Goal: Task Accomplishment & Management: Use online tool/utility

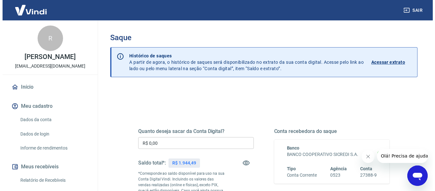
scroll to position [64, 0]
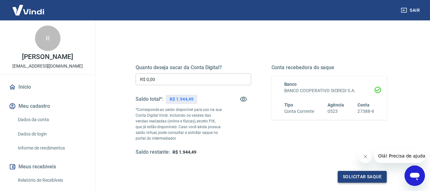
click at [357, 174] on button "Solicitar saque" at bounding box center [362, 177] width 49 height 12
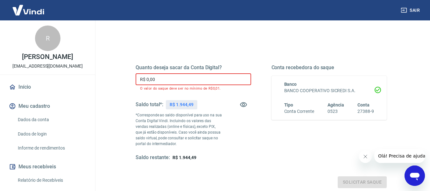
click at [165, 81] on input "R$ 0,00" at bounding box center [194, 79] width 116 height 12
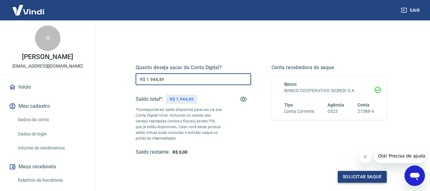
type input "R$ 1.944,49"
click at [358, 176] on button "Solicitar saque" at bounding box center [362, 177] width 49 height 12
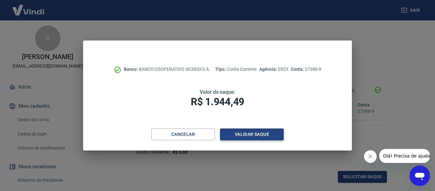
click at [250, 130] on button "Validar saque" at bounding box center [252, 134] width 64 height 12
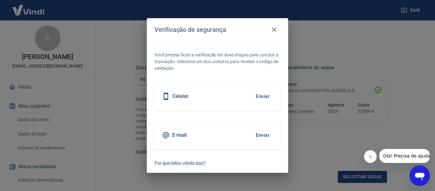
click at [267, 134] on button "Enviar" at bounding box center [262, 134] width 21 height 13
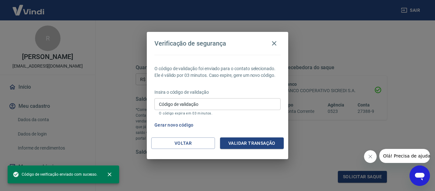
click at [179, 107] on input "Código de validação" at bounding box center [217, 104] width 126 height 12
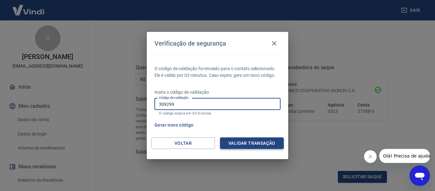
type input "309299"
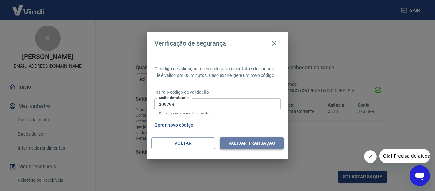
click at [256, 140] on button "Validar transação" at bounding box center [252, 143] width 64 height 12
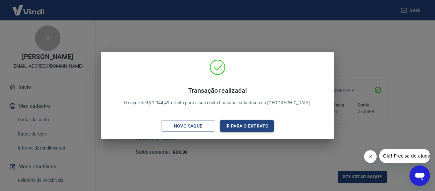
click at [248, 121] on button "Ir para o extrato" at bounding box center [247, 126] width 54 height 12
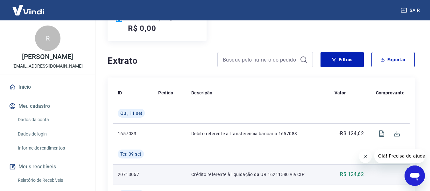
scroll to position [127, 0]
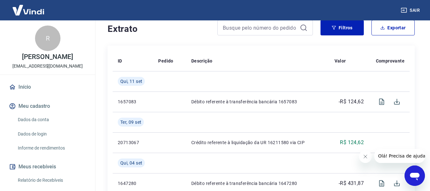
click at [364, 155] on icon "Fechar mensagem da empresa" at bounding box center [365, 156] width 5 height 5
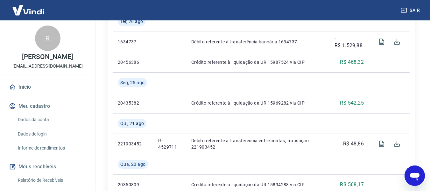
scroll to position [382, 0]
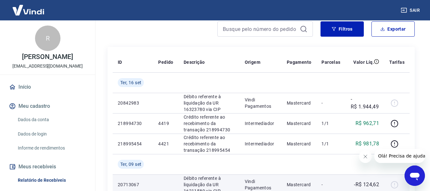
scroll to position [127, 0]
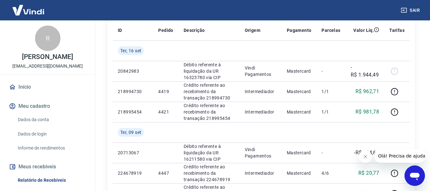
click at [364, 155] on icon "Fechar mensagem da empresa" at bounding box center [365, 156] width 3 height 3
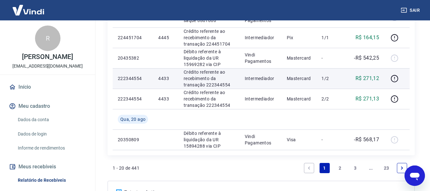
scroll to position [484, 0]
